Goal: Information Seeking & Learning: Find contact information

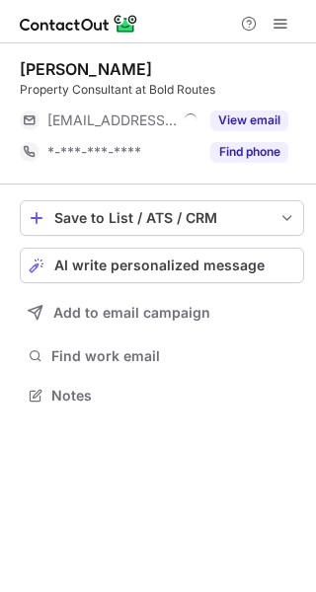
scroll to position [10, 10]
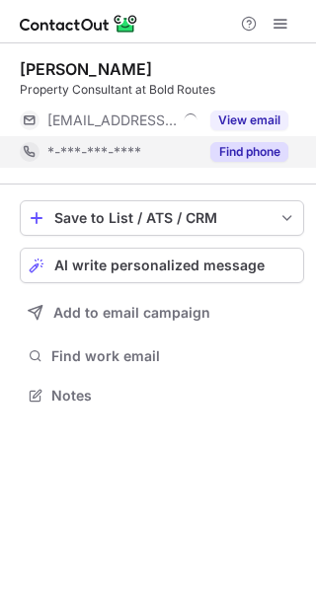
click at [235, 147] on button "Find phone" at bounding box center [249, 152] width 78 height 20
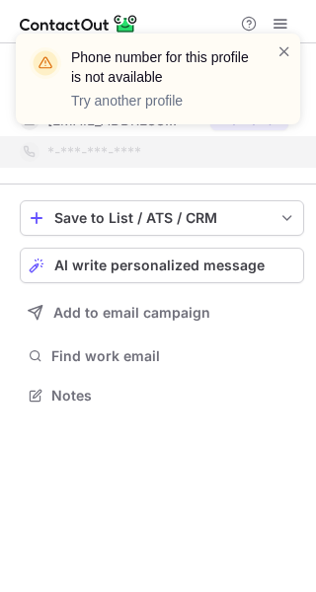
click at [268, 86] on div "Phone number for this profile is not available Try another profile" at bounding box center [170, 78] width 199 height 63
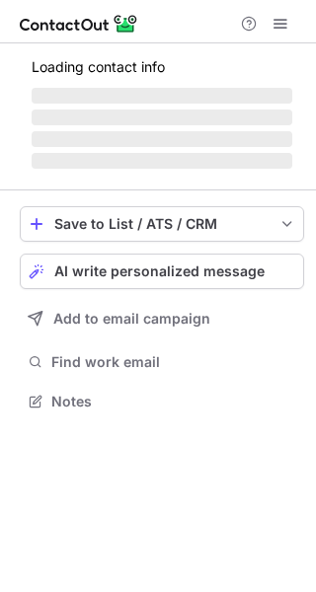
scroll to position [395, 316]
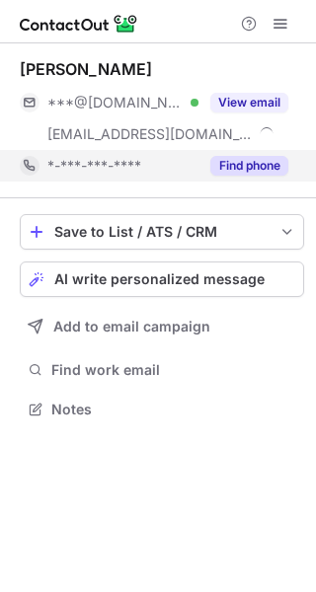
click at [260, 156] on button "Find phone" at bounding box center [249, 166] width 78 height 20
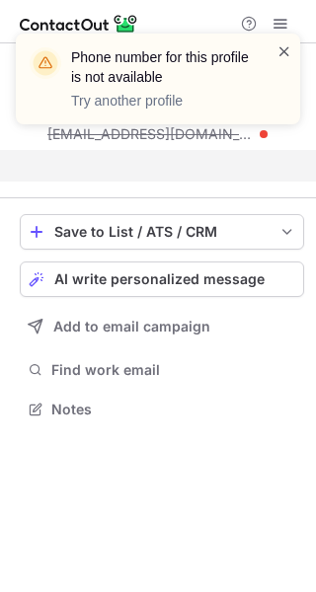
scroll to position [363, 316]
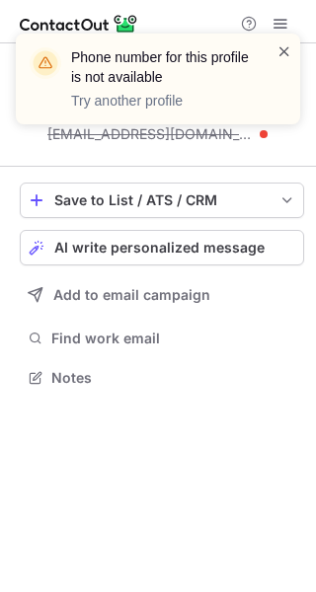
click at [287, 48] on span at bounding box center [284, 51] width 16 height 20
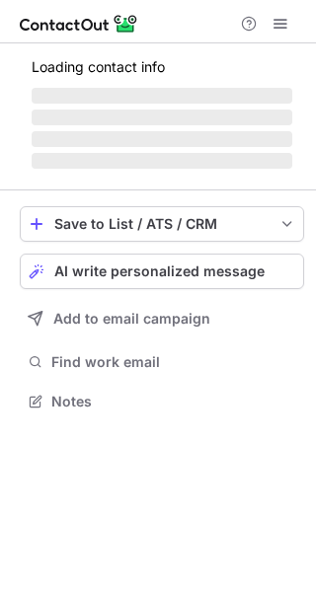
scroll to position [10, 10]
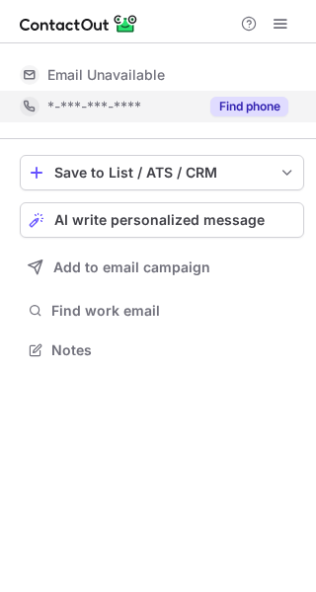
click at [256, 98] on button "Find phone" at bounding box center [249, 107] width 78 height 20
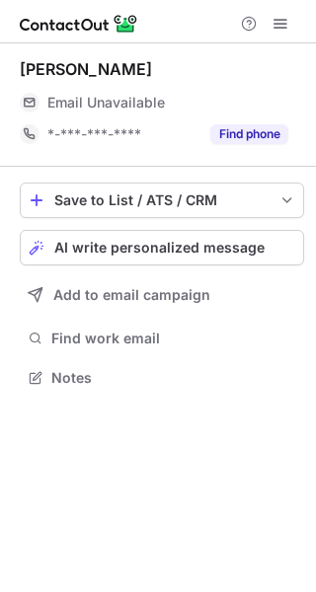
scroll to position [10, 10]
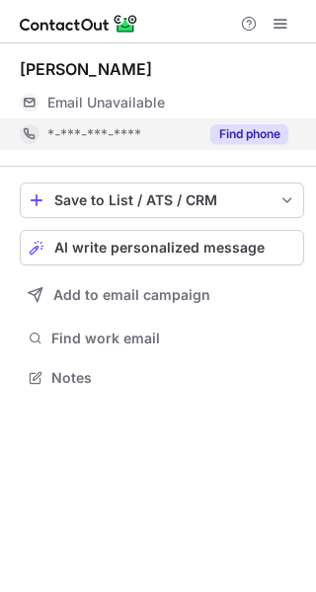
click at [261, 136] on button "Find phone" at bounding box center [249, 134] width 78 height 20
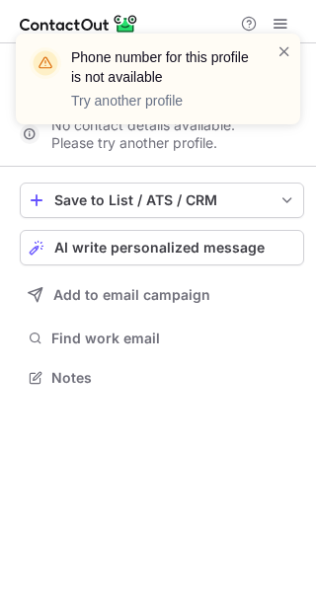
scroll to position [332, 316]
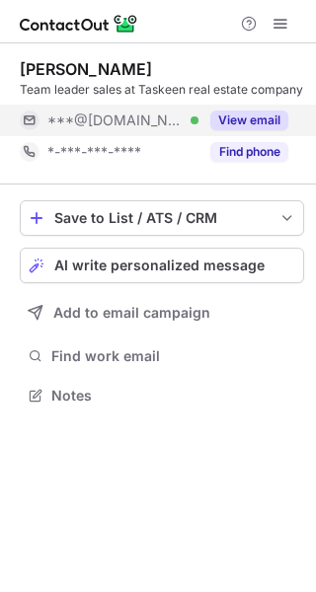
scroll to position [10, 10]
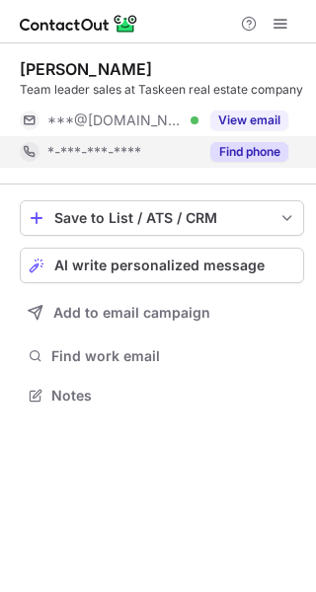
click at [272, 151] on button "Find phone" at bounding box center [249, 152] width 78 height 20
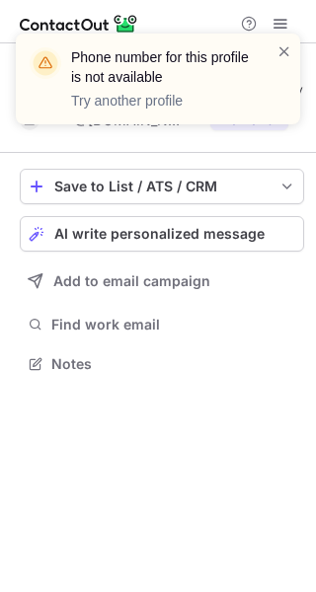
scroll to position [350, 316]
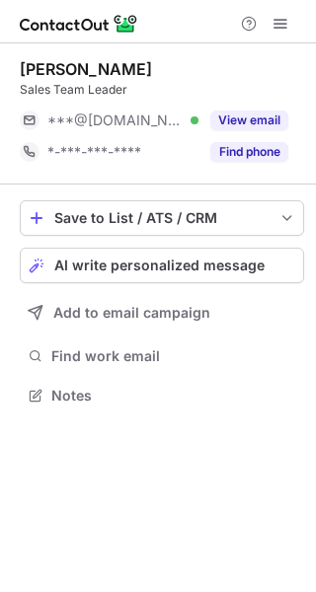
scroll to position [10, 10]
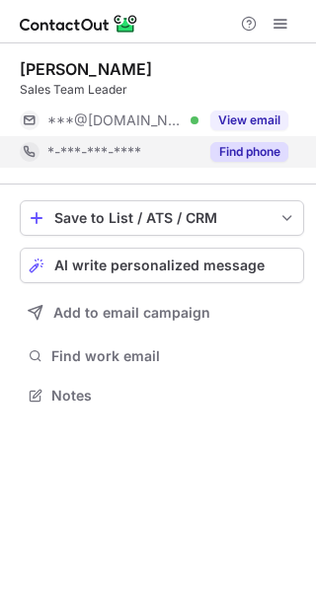
click at [264, 165] on div "Find phone" at bounding box center [243, 152] width 90 height 32
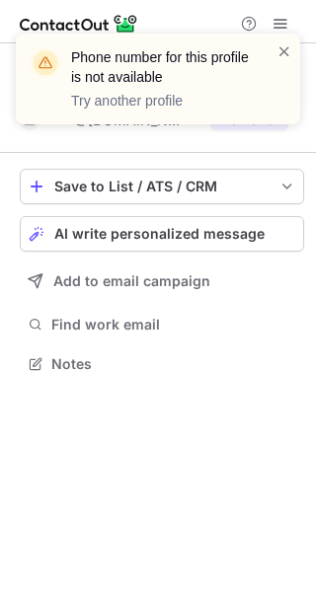
scroll to position [350, 316]
